Goal: Find specific page/section: Find specific page/section

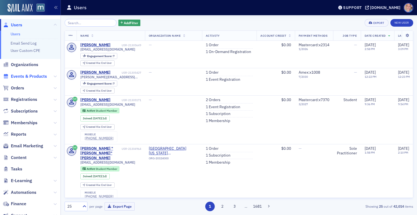
click at [32, 76] on span "Events & Products" at bounding box center [29, 76] width 36 height 6
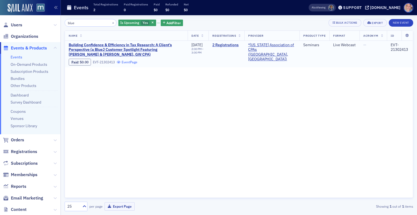
type input "blue"
click at [131, 61] on link "Event Page" at bounding box center [127, 62] width 21 height 4
